Goal: Task Accomplishment & Management: Use online tool/utility

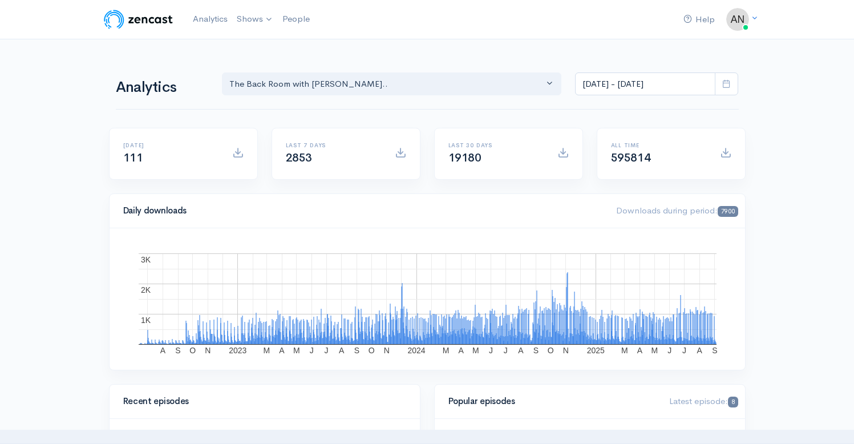
select select "10316"
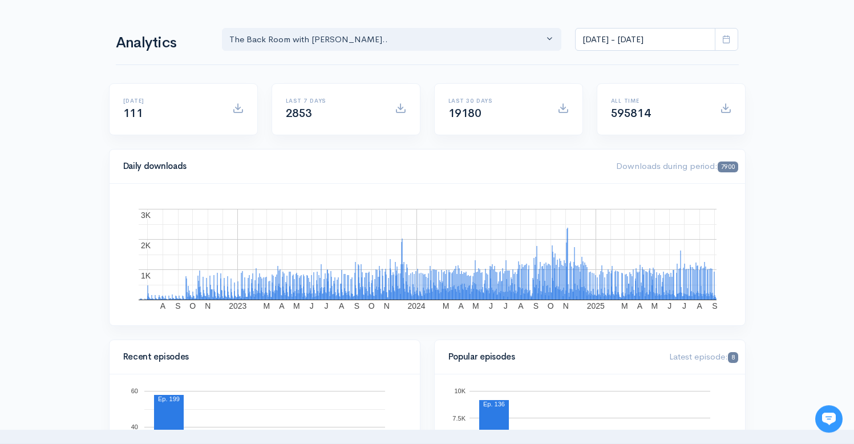
scroll to position [55, 0]
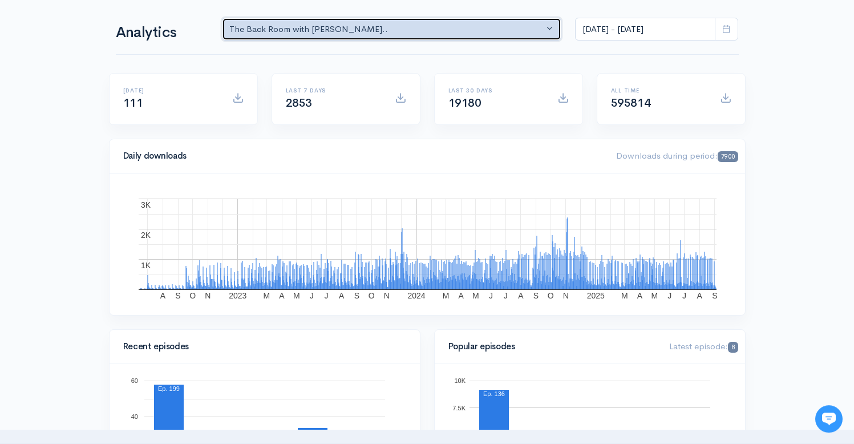
click at [397, 32] on div "The Back Room with [PERSON_NAME].." at bounding box center [386, 29] width 315 height 13
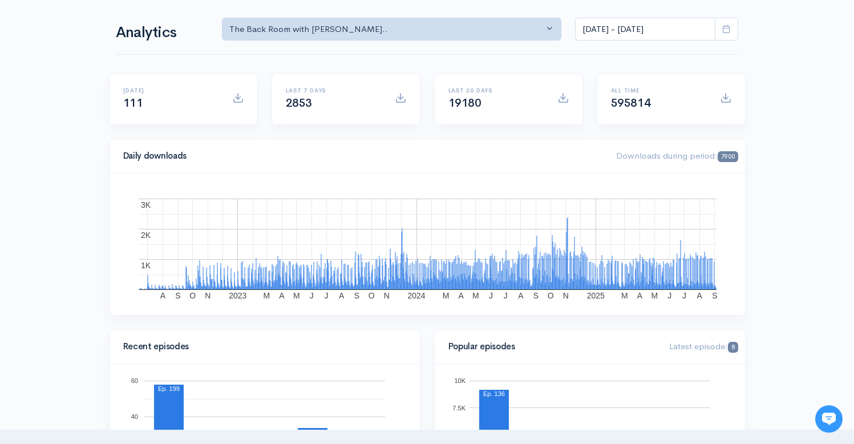
scroll to position [0, 0]
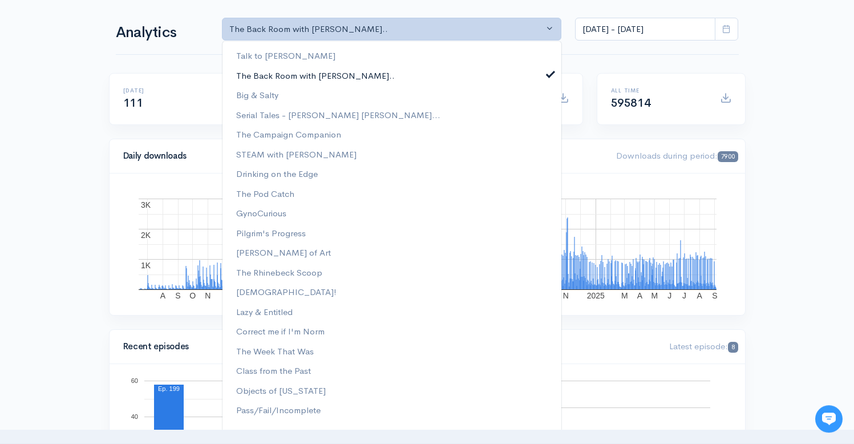
click at [548, 71] on span at bounding box center [550, 72] width 5 height 9
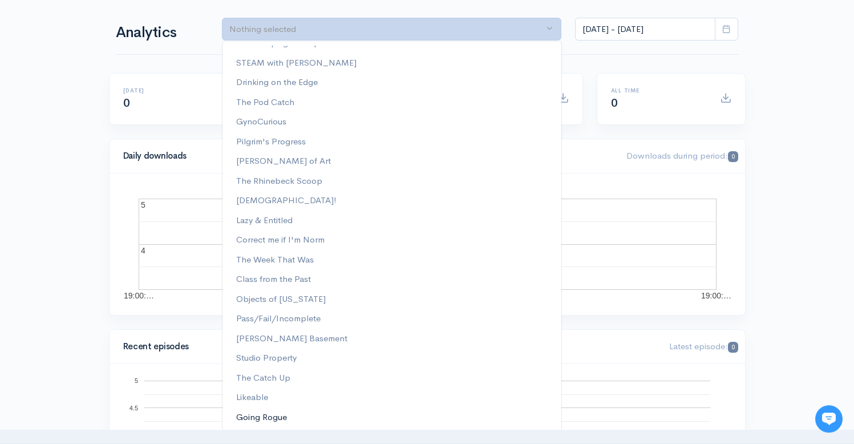
click at [273, 418] on span "Going Rogue" at bounding box center [261, 417] width 51 height 13
select select "15466"
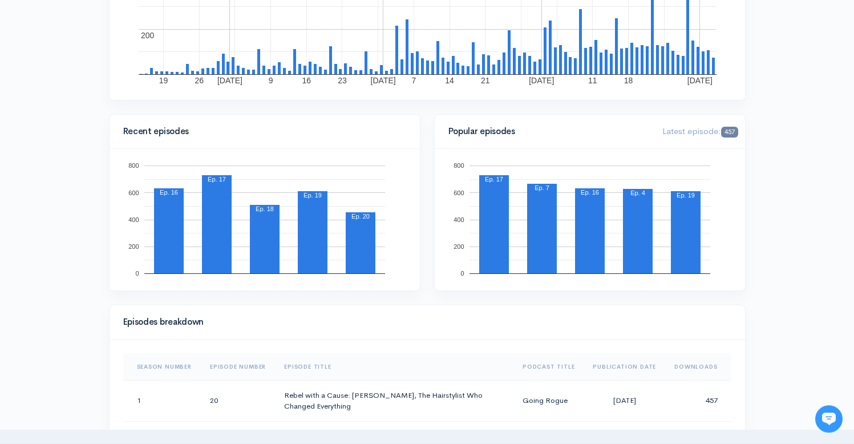
scroll to position [0, 0]
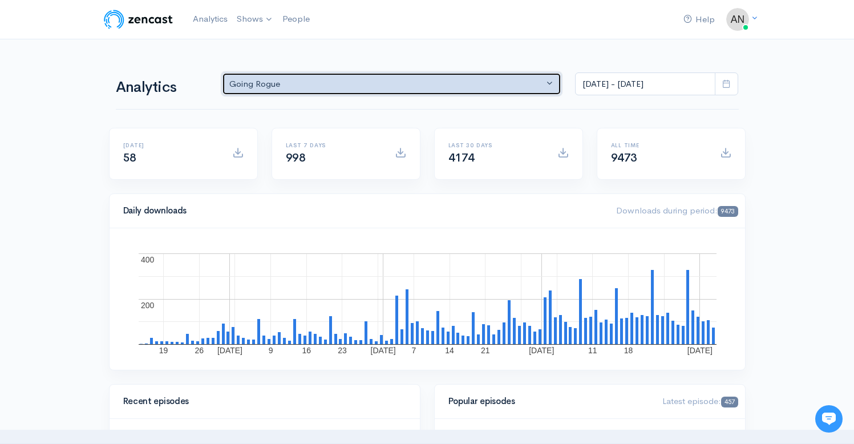
click at [434, 90] on div "Going Rogue" at bounding box center [386, 84] width 315 height 13
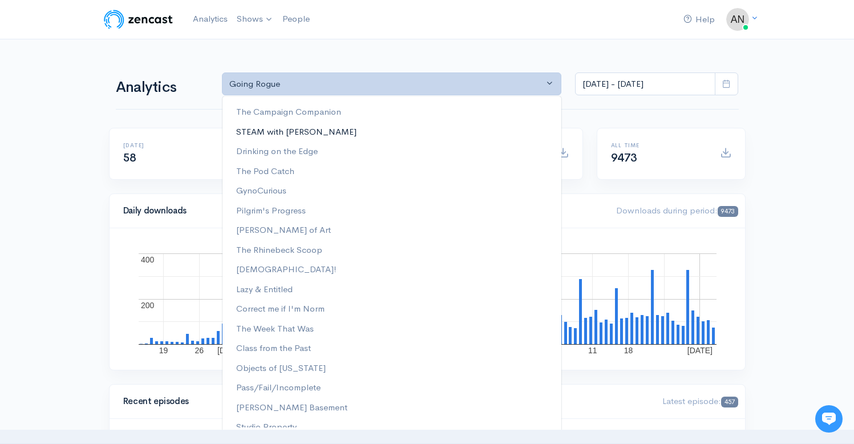
scroll to position [146, 0]
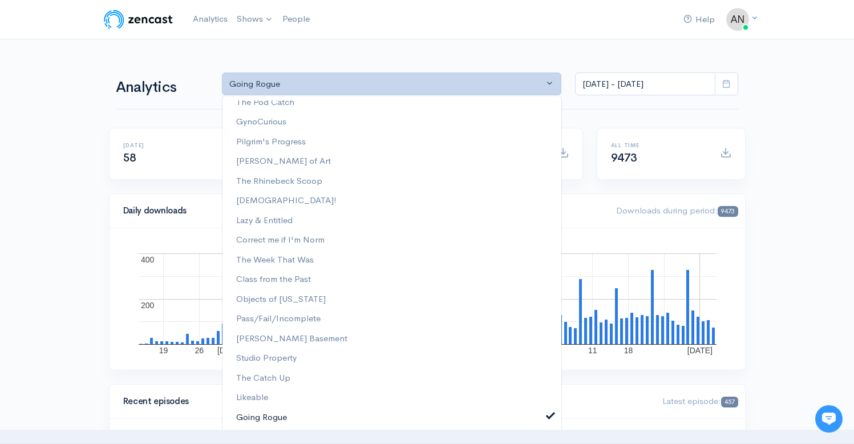
click at [543, 419] on link "Going Rogue" at bounding box center [392, 417] width 339 height 20
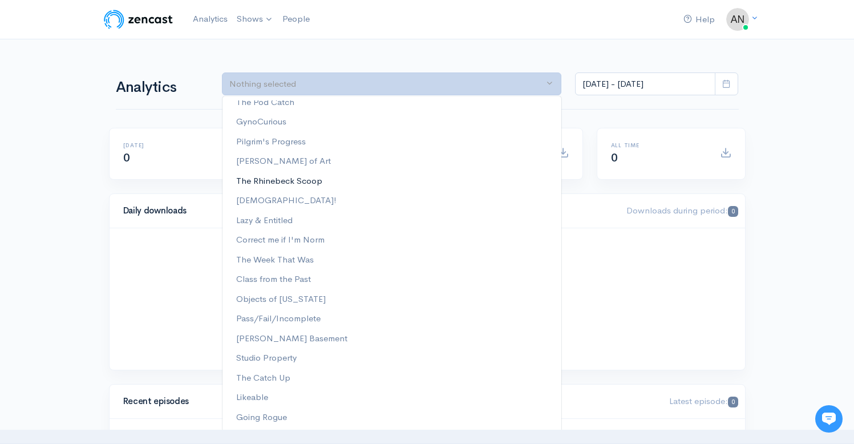
click at [309, 177] on span "The Rhinebeck Scoop" at bounding box center [279, 181] width 86 height 13
select select "13481"
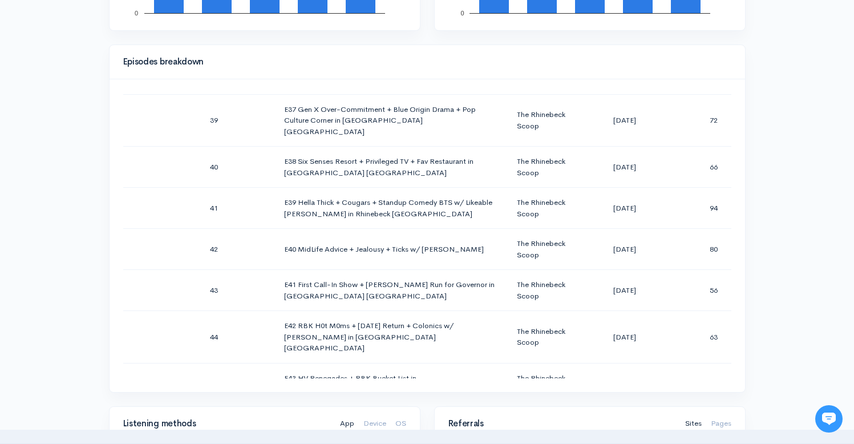
scroll to position [0, 0]
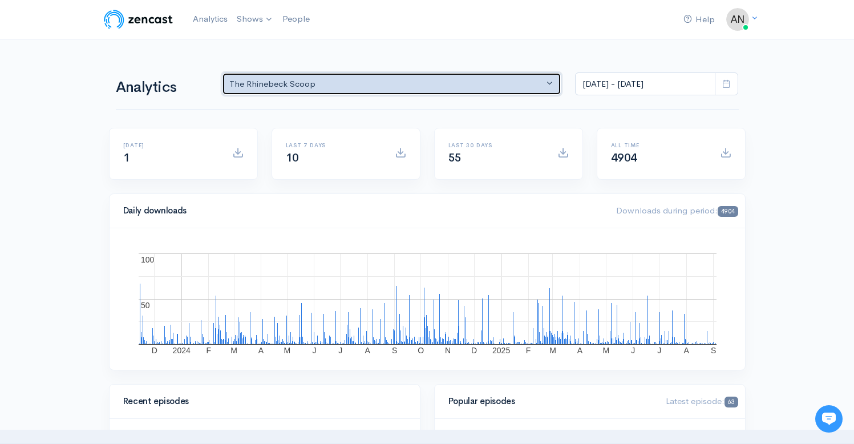
click at [403, 88] on div "The Rhinebeck Scoop" at bounding box center [386, 84] width 315 height 13
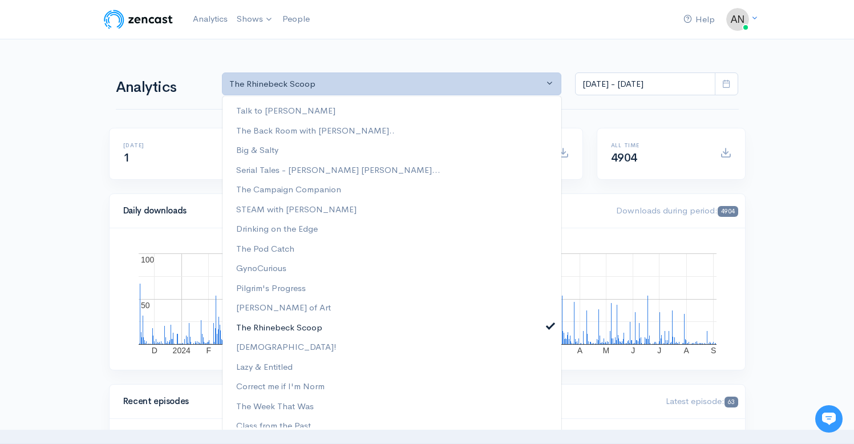
click at [548, 329] on span at bounding box center [550, 324] width 5 height 9
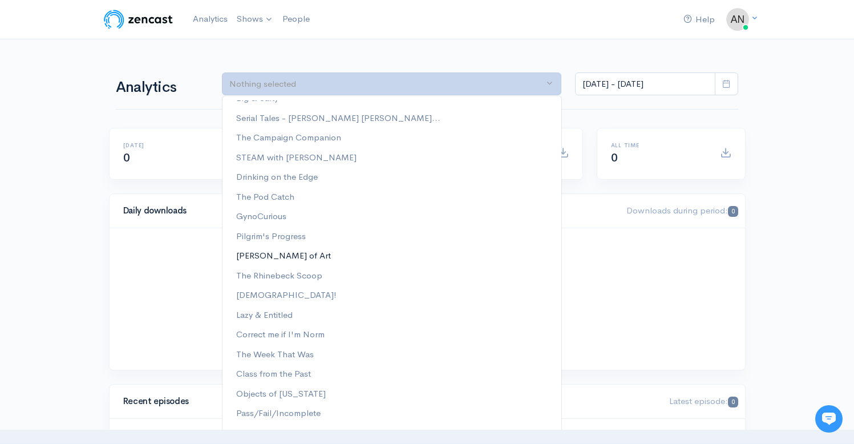
scroll to position [64, 0]
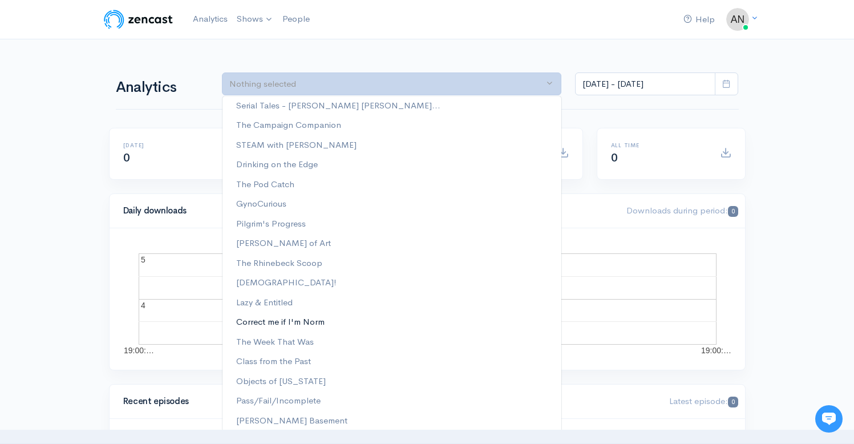
click at [324, 318] on span "Correct me if I'm Norm" at bounding box center [280, 321] width 88 height 13
select select "13974"
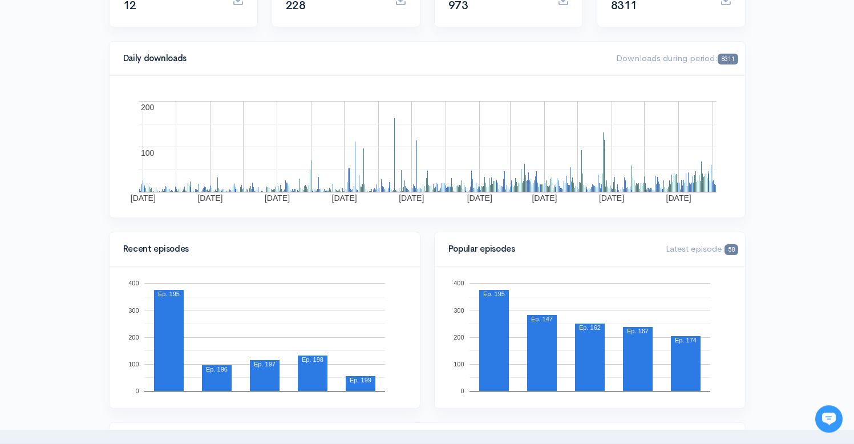
scroll to position [0, 0]
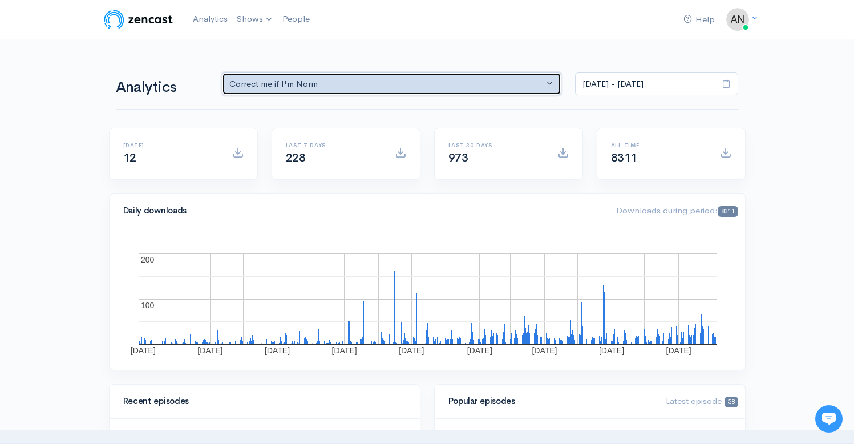
click at [429, 86] on div "Correct me if I'm Norm" at bounding box center [386, 84] width 315 height 13
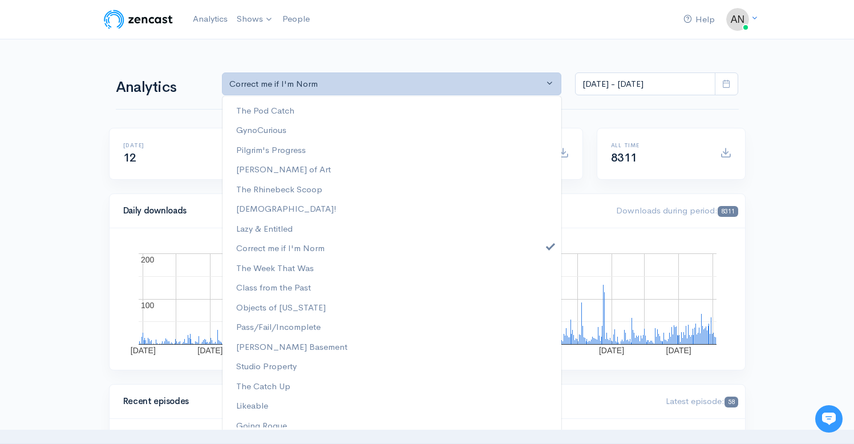
scroll to position [146, 0]
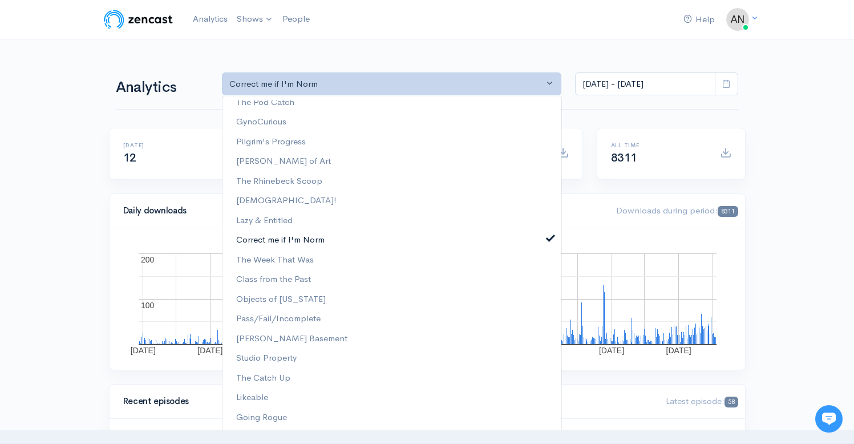
click at [548, 237] on span at bounding box center [550, 237] width 5 height 9
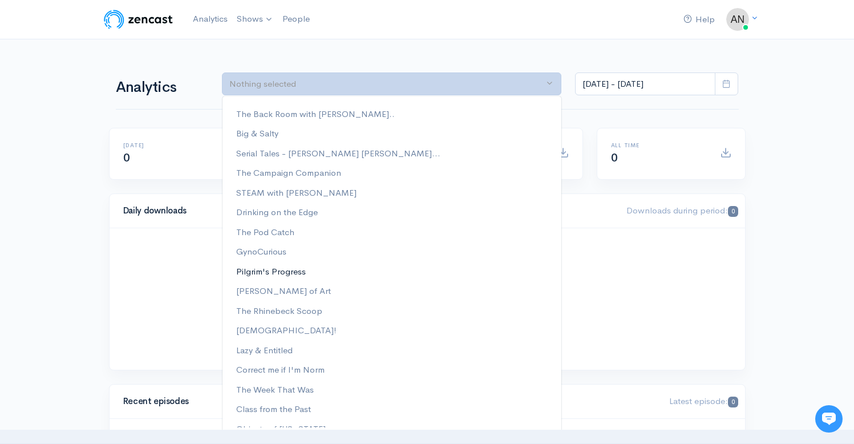
scroll to position [0, 0]
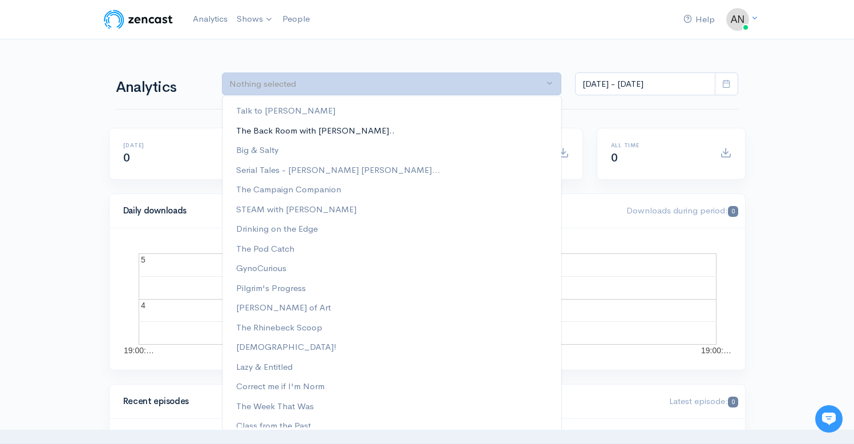
click at [329, 129] on span "The Back Room with [PERSON_NAME].." at bounding box center [315, 130] width 159 height 13
select select "10316"
